Goal: Find specific page/section: Find specific page/section

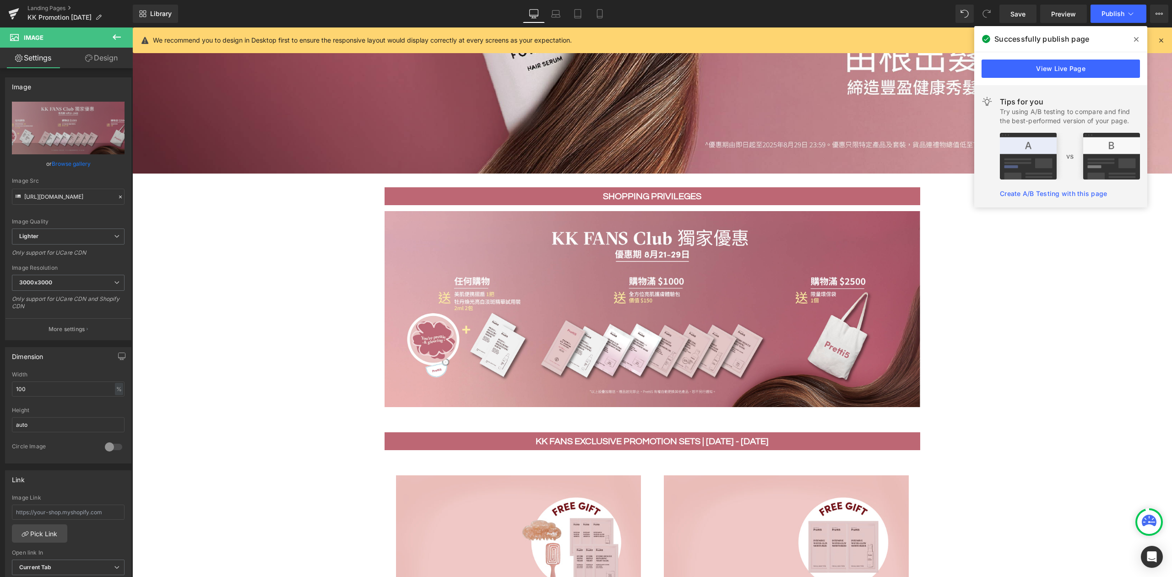
scroll to position [427, 0]
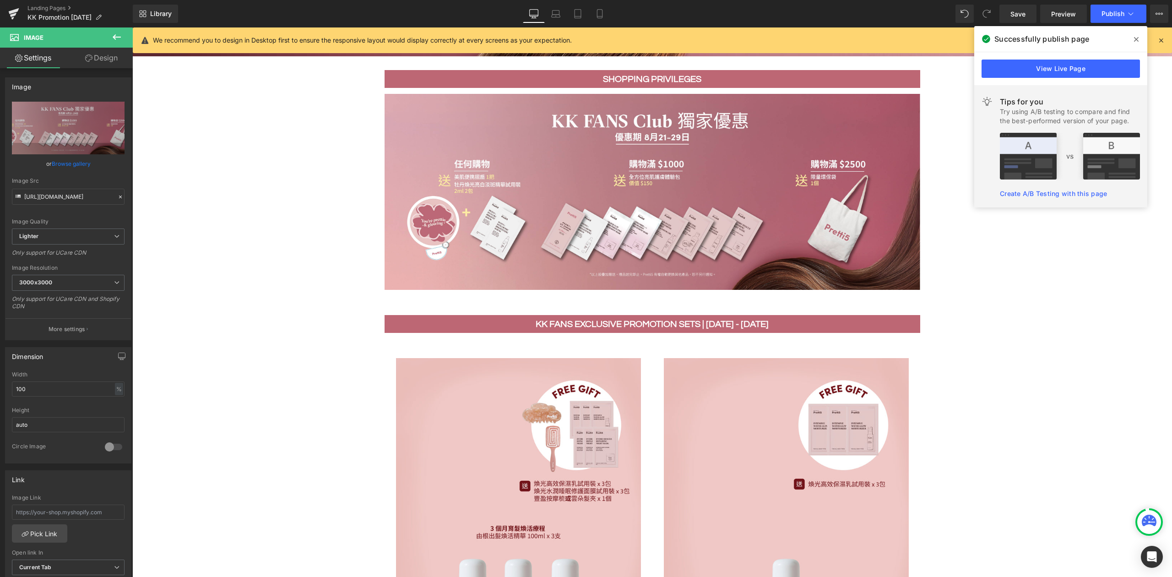
click at [1139, 37] on span at bounding box center [1136, 39] width 15 height 15
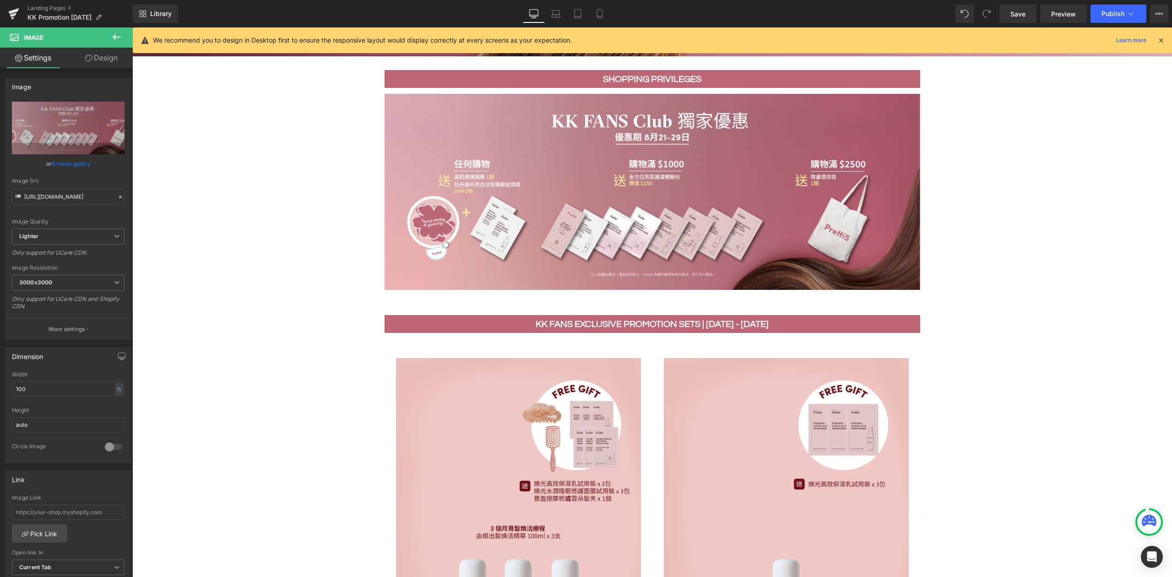
click at [1159, 38] on icon at bounding box center [1161, 40] width 8 height 8
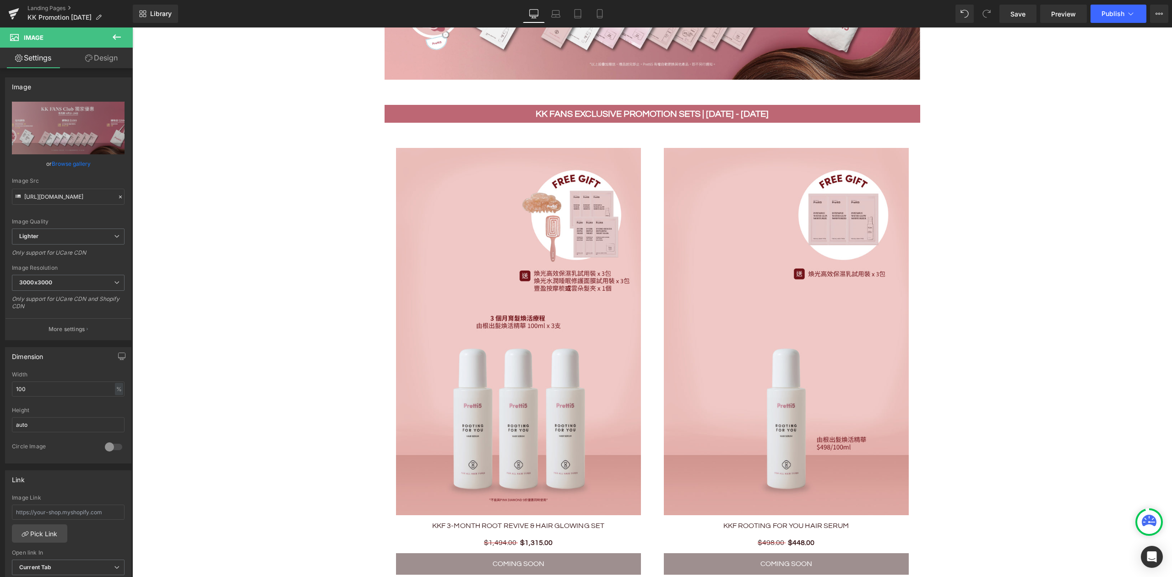
scroll to position [610, 0]
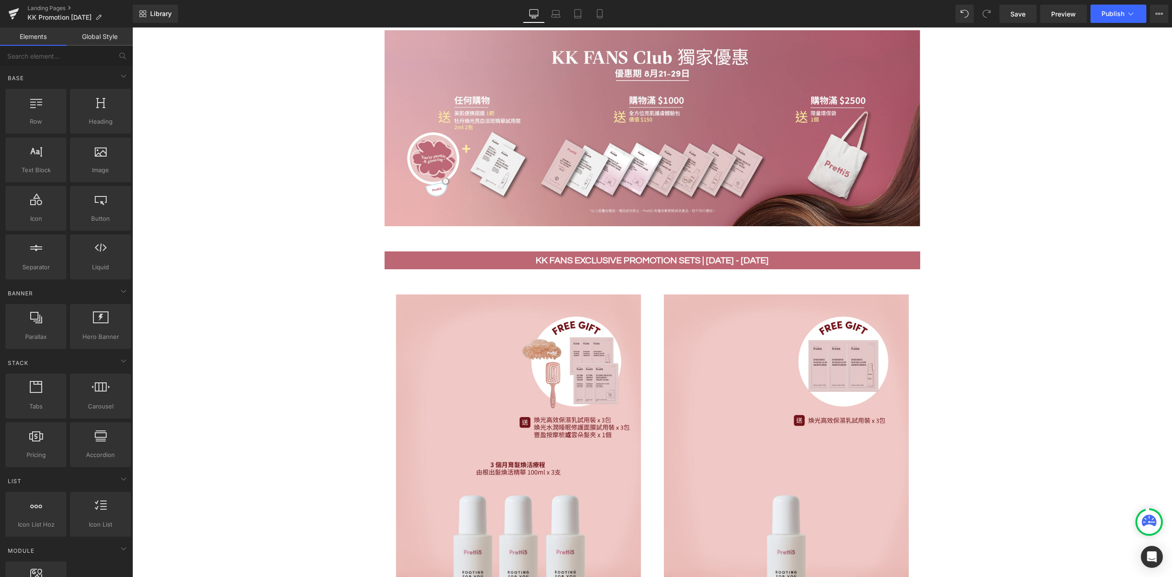
scroll to position [462, 0]
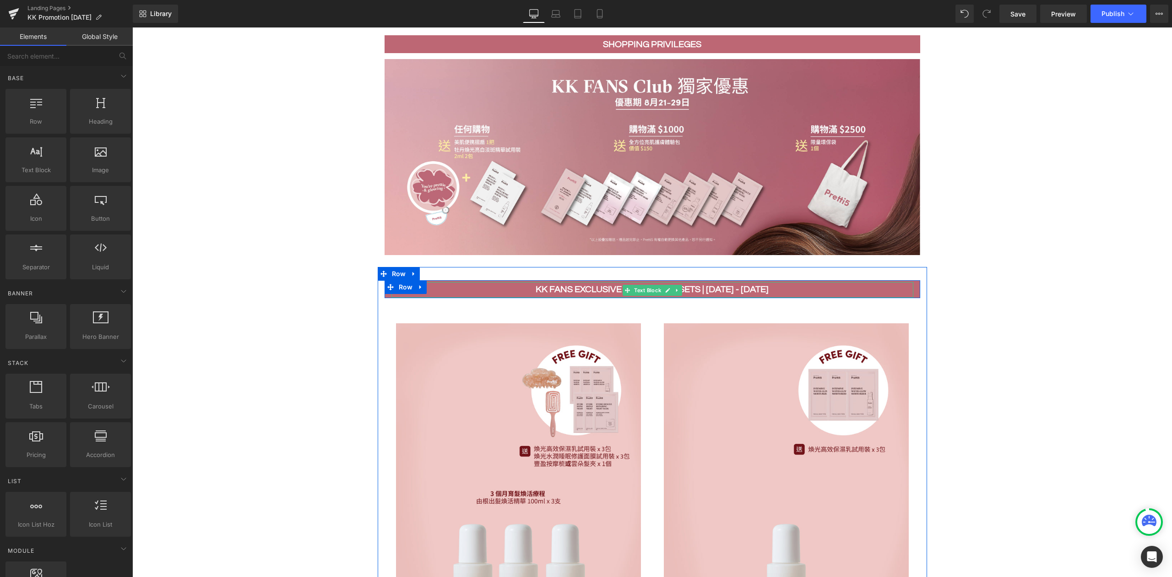
click at [751, 286] on b "KK Fans Exclusive Promotion Sets | 21 - 29 AUG" at bounding box center [652, 289] width 233 height 9
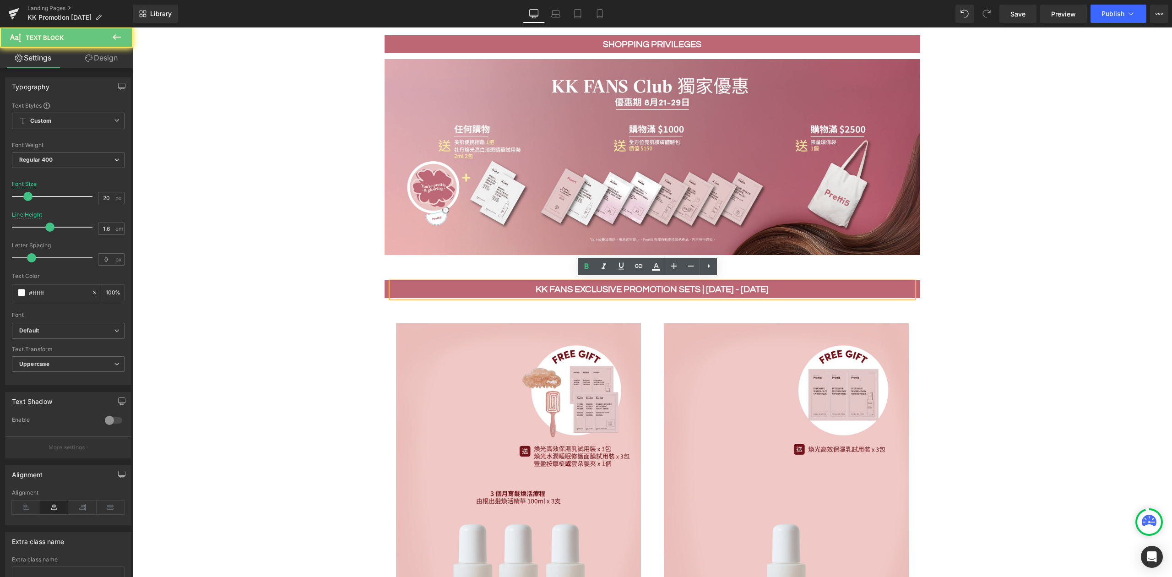
click at [755, 286] on b "KK Fans Exclusive Promotion Sets | 21 - 29 AUG" at bounding box center [652, 289] width 233 height 9
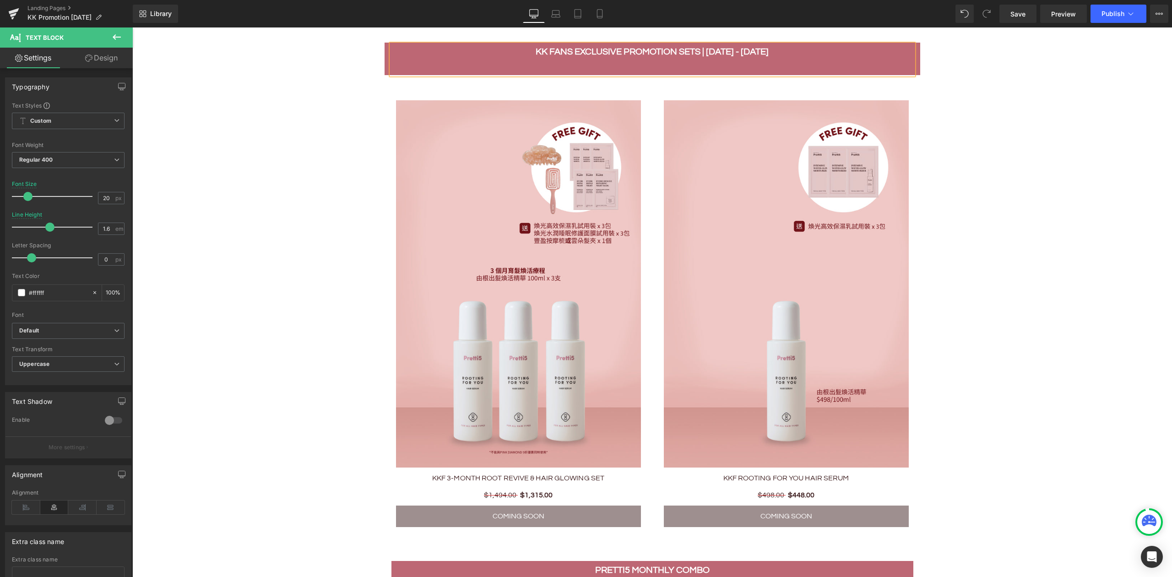
scroll to position [706, 0]
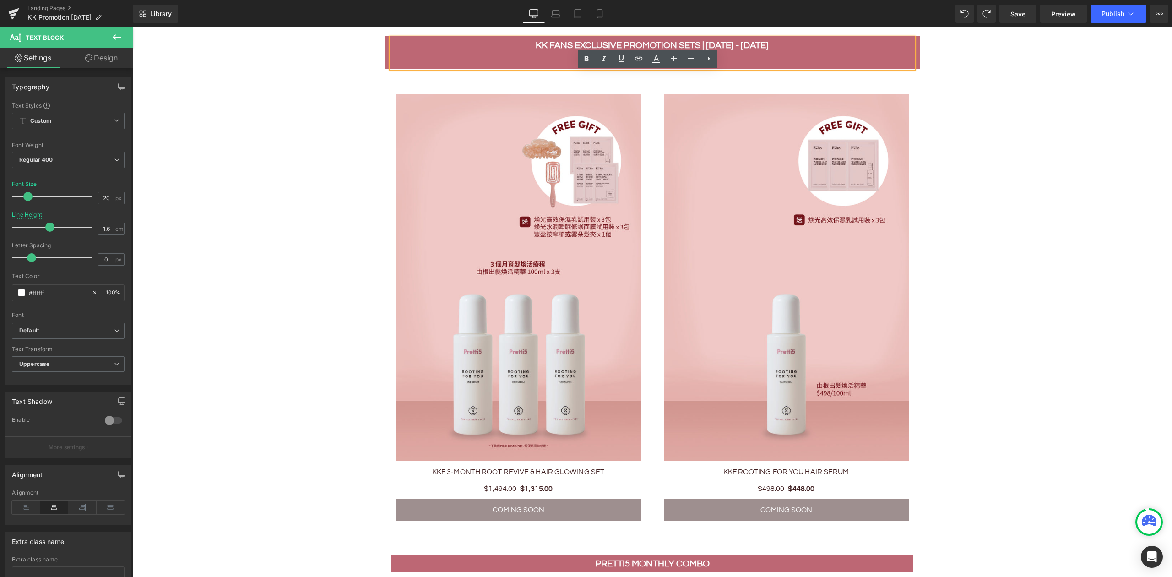
click at [744, 56] on p "Extra 5" at bounding box center [652, 60] width 522 height 15
drag, startPoint x: 729, startPoint y: 57, endPoint x: 746, endPoint y: 83, distance: 31.4
click at [614, 55] on p "Extra 5" at bounding box center [652, 60] width 522 height 15
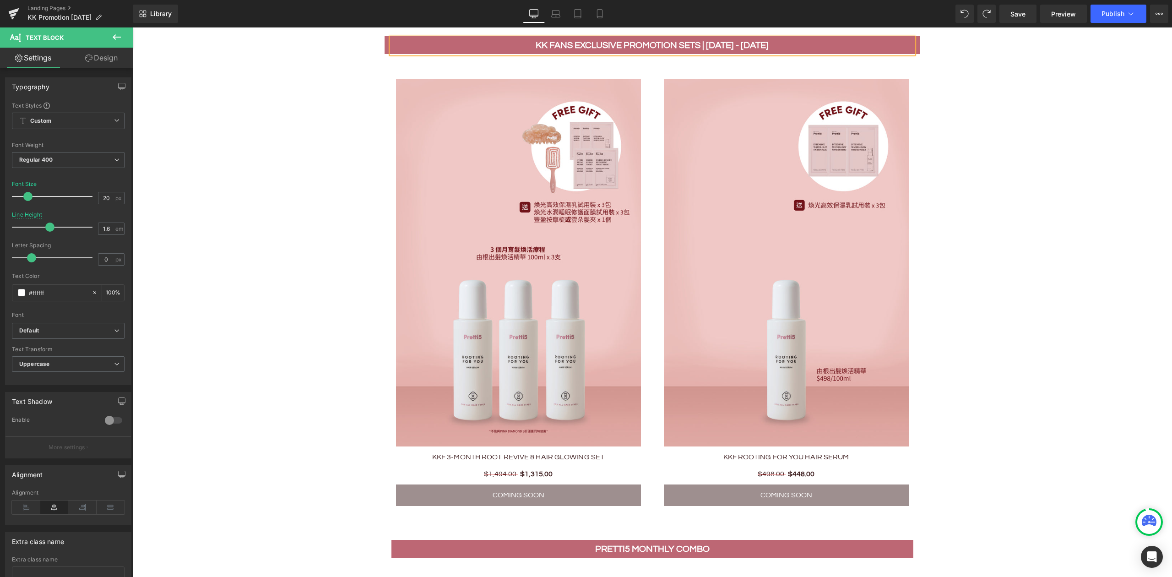
drag, startPoint x: 1014, startPoint y: 260, endPoint x: 1018, endPoint y: 44, distance: 216.1
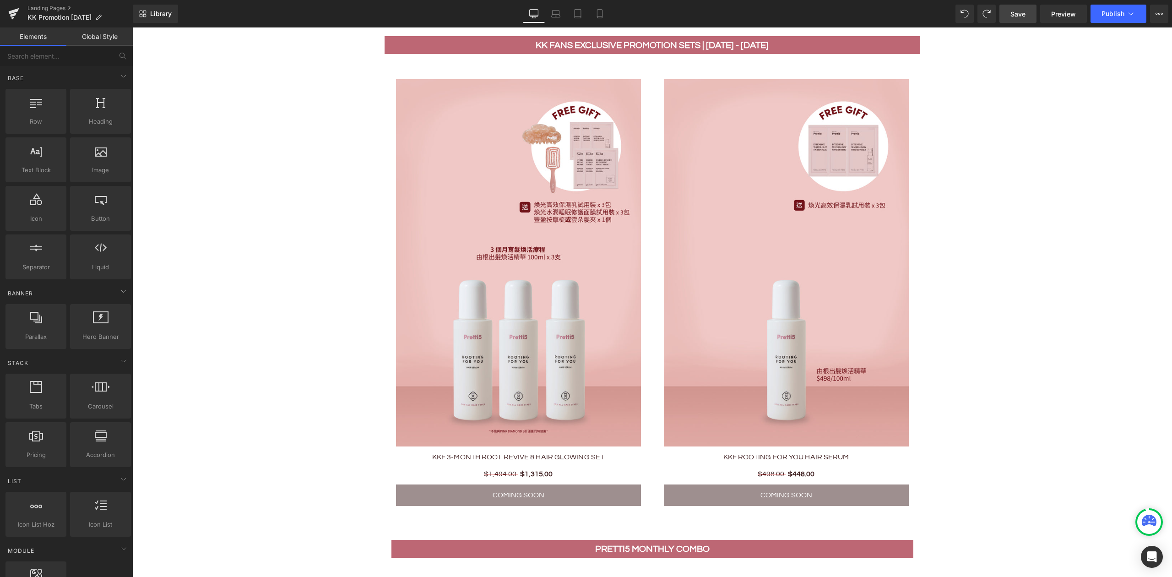
click at [1024, 11] on span "Save" at bounding box center [1017, 14] width 15 height 10
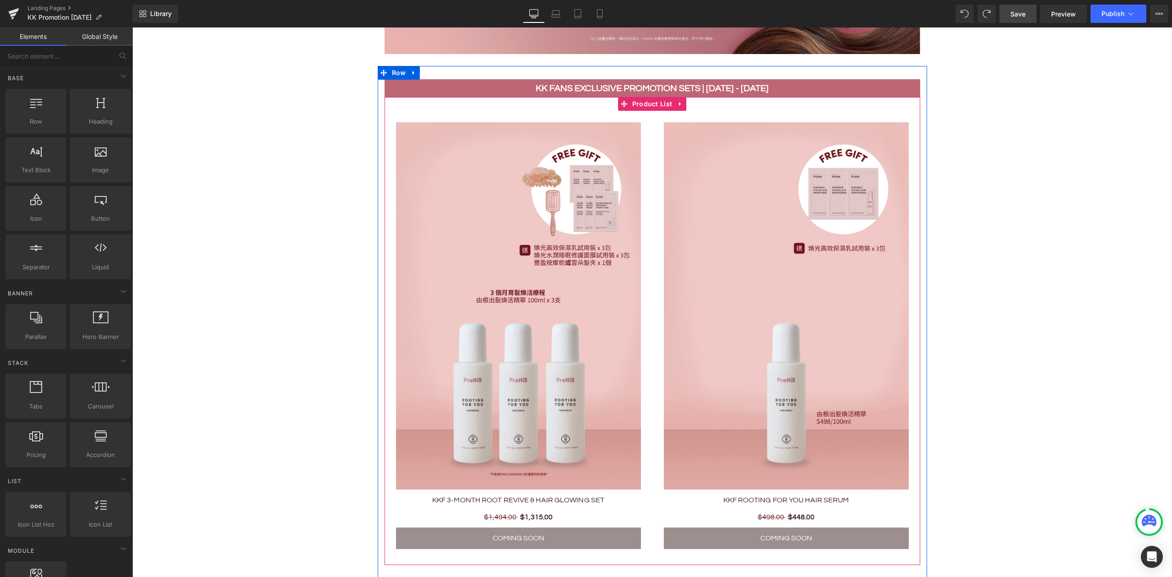
scroll to position [645, 0]
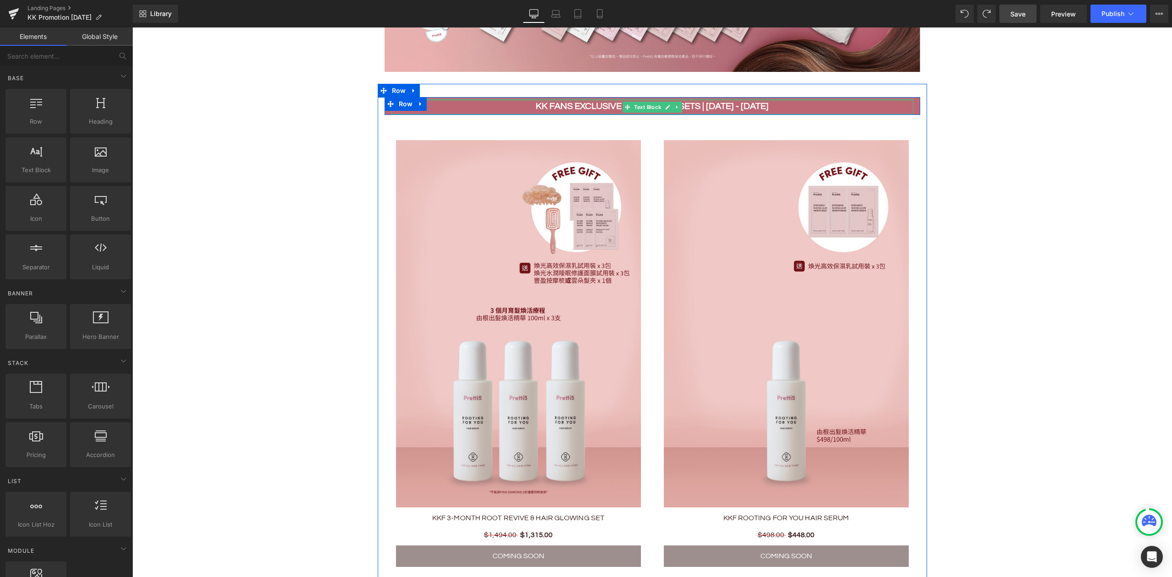
drag, startPoint x: 754, startPoint y: 98, endPoint x: 767, endPoint y: 101, distance: 13.3
click at [754, 99] on div "KK Fans Exclusive Promotion Sets | 21 - 29 AUG Text Block" at bounding box center [652, 107] width 522 height 16
click at [766, 99] on p "KK Fans Exclusive Promotion Sets | 21 - 29 AUG" at bounding box center [652, 106] width 522 height 15
click at [767, 101] on p "KK Fans Exclusive Promotion Sets | 21 - 29 AUG" at bounding box center [652, 106] width 522 height 15
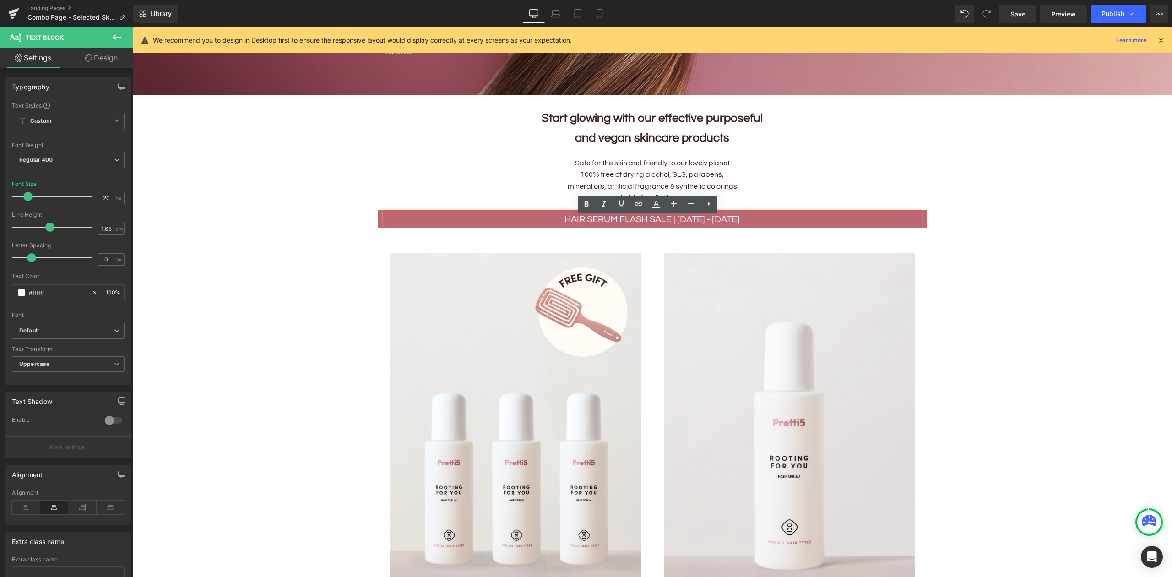
scroll to position [381, 0]
